Goal: Information Seeking & Learning: Find specific fact

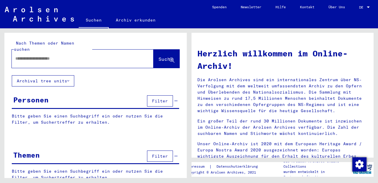
click at [77, 55] on input "text" at bounding box center [75, 58] width 120 height 6
type input "******"
click at [158, 56] on span "Suche" at bounding box center [165, 59] width 15 height 6
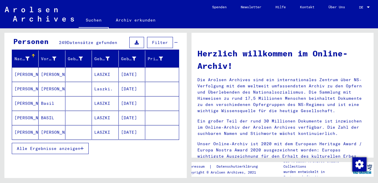
scroll to position [71, 0]
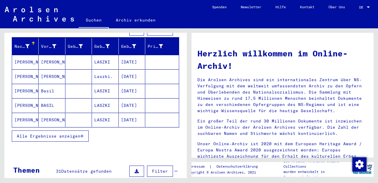
click at [71, 133] on span "Alle Ergebnisse anzeigen" at bounding box center [49, 135] width 64 height 5
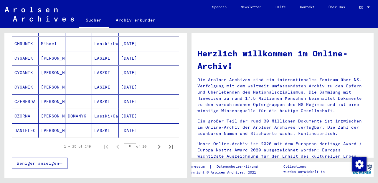
scroll to position [353, 0]
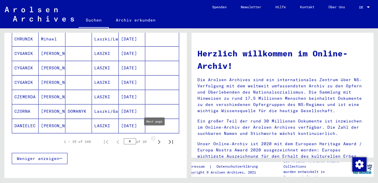
click at [158, 140] on icon "Next page" at bounding box center [159, 142] width 3 height 4
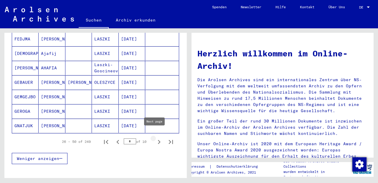
click at [156, 138] on icon "Next page" at bounding box center [159, 142] width 8 height 8
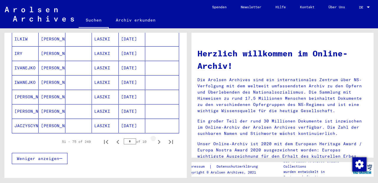
click at [156, 138] on icon "Next page" at bounding box center [159, 142] width 8 height 8
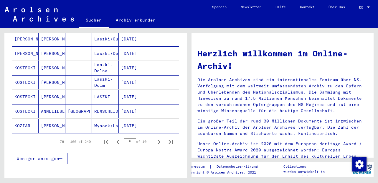
click at [156, 138] on icon "Next page" at bounding box center [159, 142] width 8 height 8
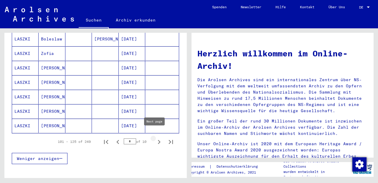
click at [158, 140] on icon "Next page" at bounding box center [159, 142] width 3 height 4
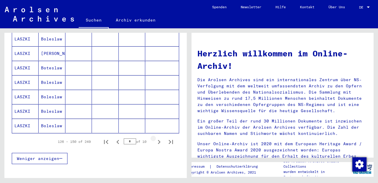
click at [158, 140] on icon "Next page" at bounding box center [159, 142] width 3 height 4
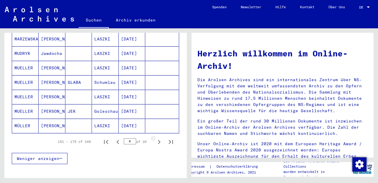
click at [158, 140] on icon "Next page" at bounding box center [159, 142] width 3 height 4
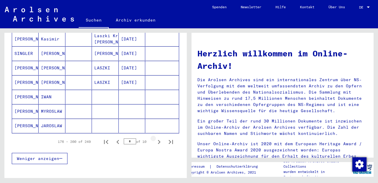
click at [158, 140] on icon "Next page" at bounding box center [159, 142] width 3 height 4
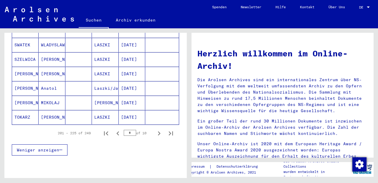
scroll to position [389, 0]
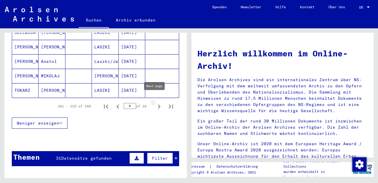
click at [156, 102] on icon "Next page" at bounding box center [159, 106] width 8 height 8
type input "**"
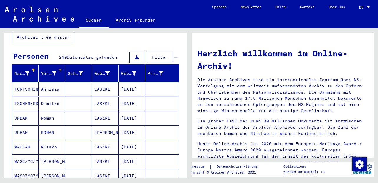
scroll to position [0, 0]
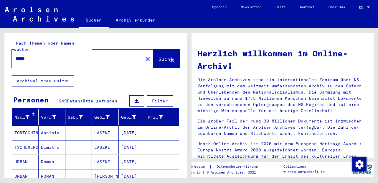
click at [50, 55] on div "******" at bounding box center [74, 58] width 124 height 13
click at [144, 55] on mat-icon "close" at bounding box center [147, 58] width 7 height 7
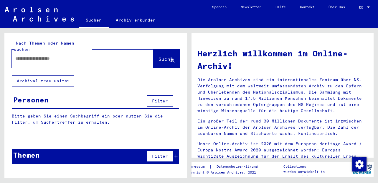
click at [65, 55] on input "text" at bounding box center [75, 58] width 120 height 6
type input "********"
click at [158, 56] on span "Suche" at bounding box center [165, 59] width 15 height 6
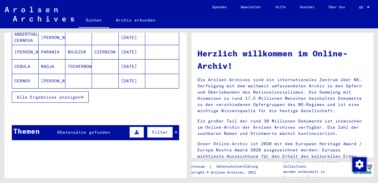
scroll to position [141, 0]
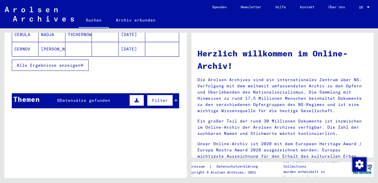
click at [83, 63] on icon "button" at bounding box center [81, 65] width 3 height 4
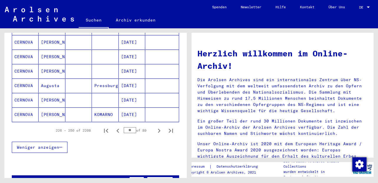
scroll to position [424, 0]
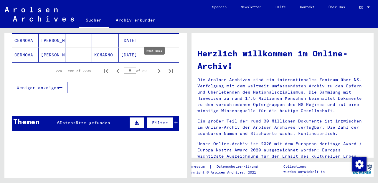
click at [158, 69] on icon "Next page" at bounding box center [159, 71] width 3 height 4
type input "**"
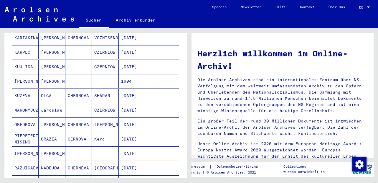
scroll to position [177, 0]
